Goal: Information Seeking & Learning: Learn about a topic

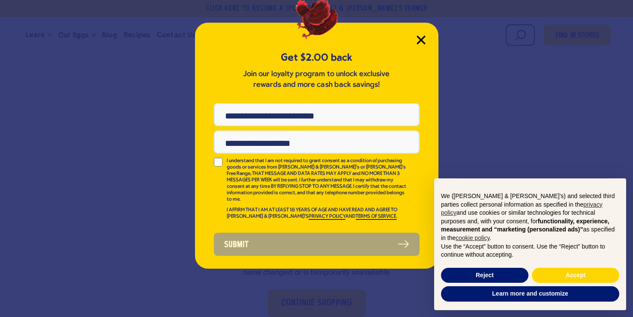
click at [424, 39] on icon "Close Modal" at bounding box center [420, 40] width 9 height 9
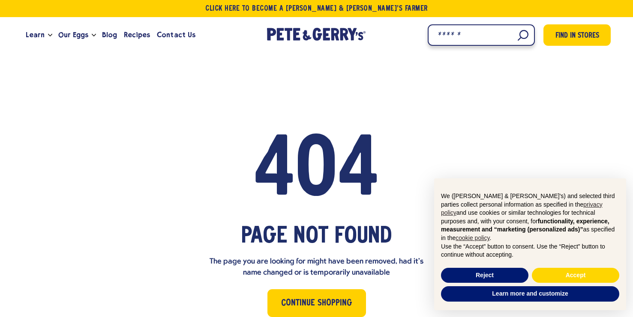
click at [518, 32] on input "Search" at bounding box center [480, 34] width 107 height 21
click at [515, 35] on input "Search" at bounding box center [480, 34] width 107 height 21
type input "*******"
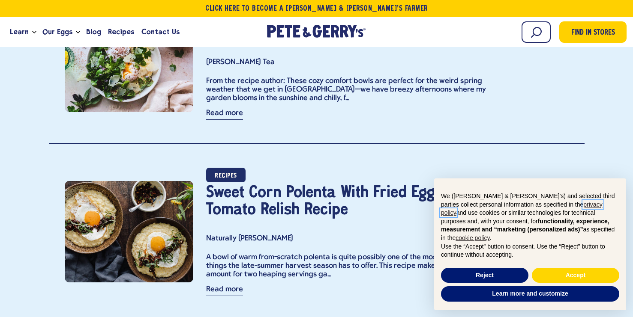
scroll to position [206, 0]
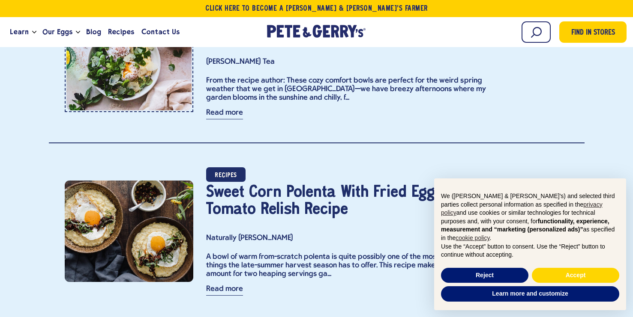
click at [184, 96] on link "item" at bounding box center [129, 63] width 128 height 97
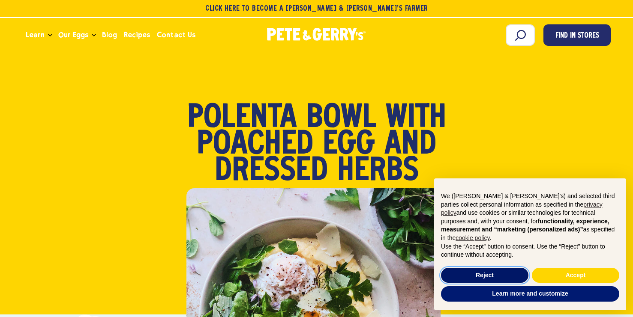
click at [490, 275] on button "Reject" at bounding box center [484, 275] width 87 height 15
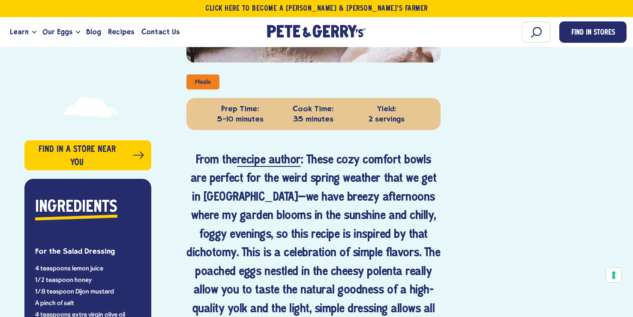
scroll to position [382, 0]
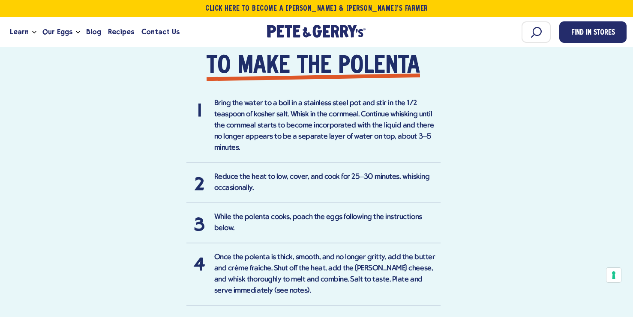
scroll to position [1036, 0]
